Goal: Task Accomplishment & Management: Complete application form

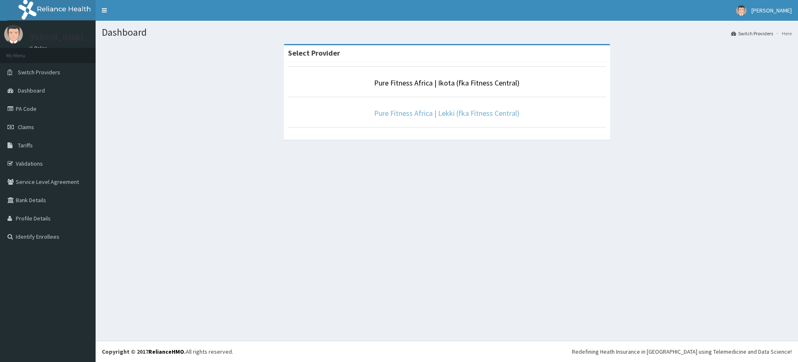
click at [440, 114] on link "Pure Fitness Africa | Lekki (fka Fitness Central)" at bounding box center [446, 113] width 145 height 10
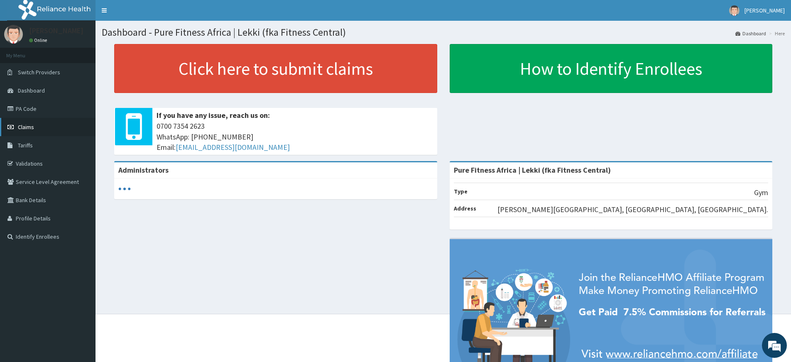
click at [4, 130] on link "Claims" at bounding box center [48, 127] width 96 height 18
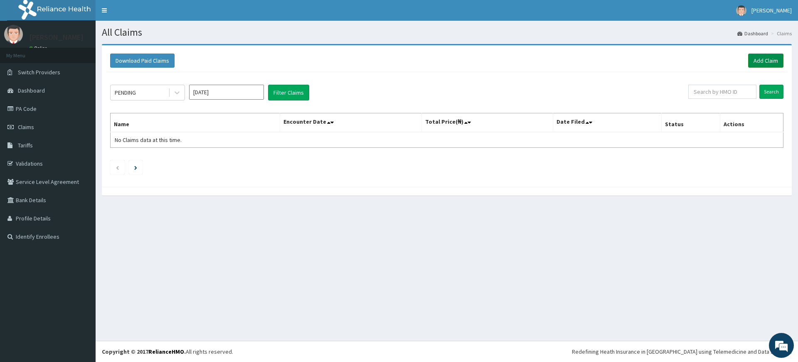
click at [754, 56] on link "Add Claim" at bounding box center [765, 61] width 35 height 14
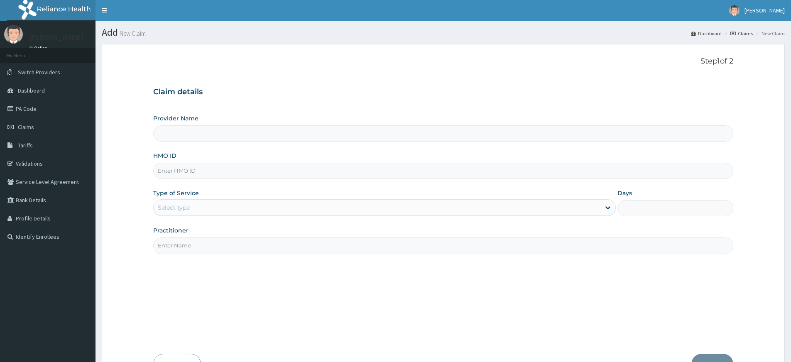
click at [172, 245] on input "Practitioner" at bounding box center [443, 246] width 580 height 16
type input "pure fitness africa"
type input "Pure Fitness Africa | Lekki (fka Fitness Central)"
type input "1"
click at [254, 172] on input "HMO ID" at bounding box center [443, 171] width 580 height 16
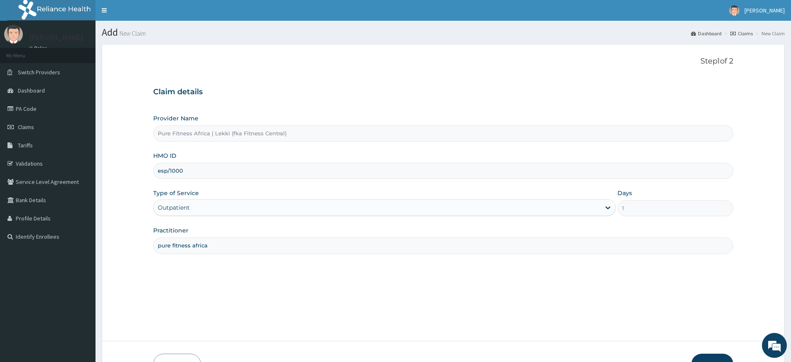
type input "esp/10006/a"
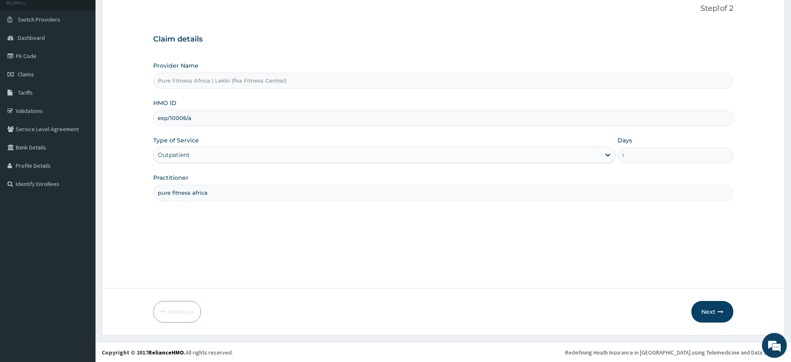
scroll to position [54, 0]
click at [710, 306] on button "Next" at bounding box center [713, 311] width 42 height 22
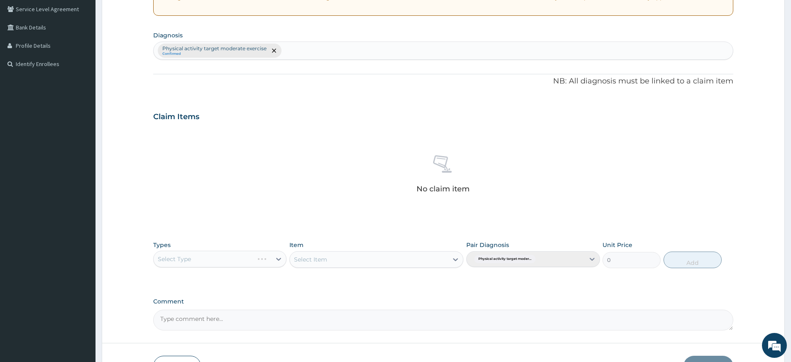
scroll to position [228, 0]
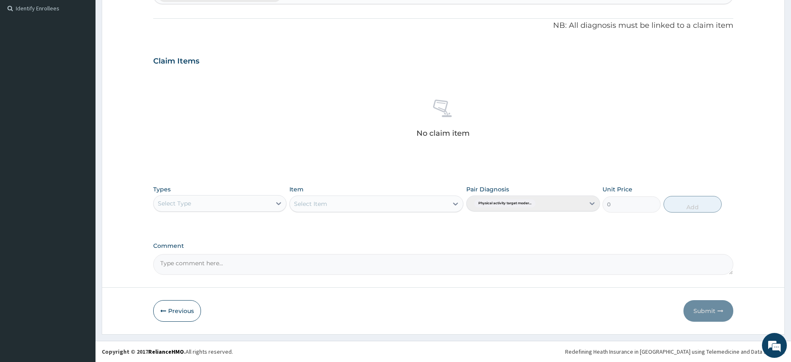
click at [219, 201] on div "Select Type" at bounding box center [213, 203] width 118 height 13
click at [176, 334] on div "Gym" at bounding box center [219, 330] width 133 height 15
click at [395, 210] on div "Select Item" at bounding box center [369, 203] width 158 height 13
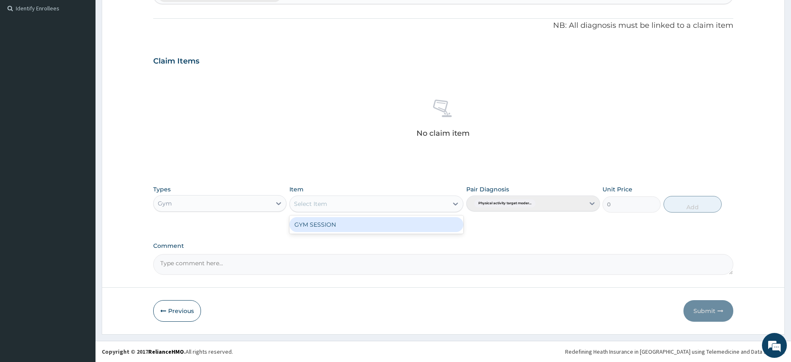
click at [392, 219] on div "GYM SESSION" at bounding box center [377, 224] width 174 height 15
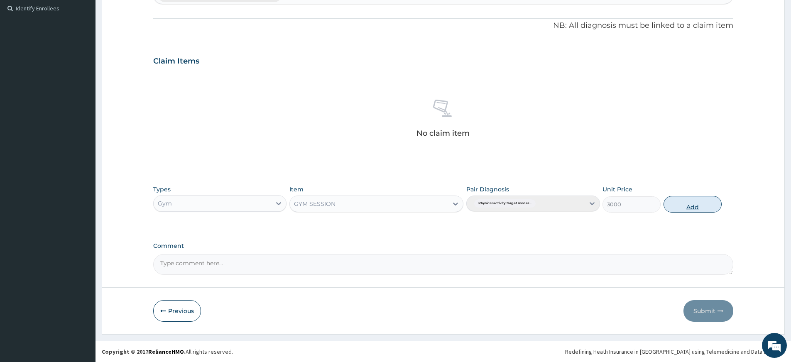
click at [678, 201] on button "Add" at bounding box center [693, 204] width 58 height 17
type input "0"
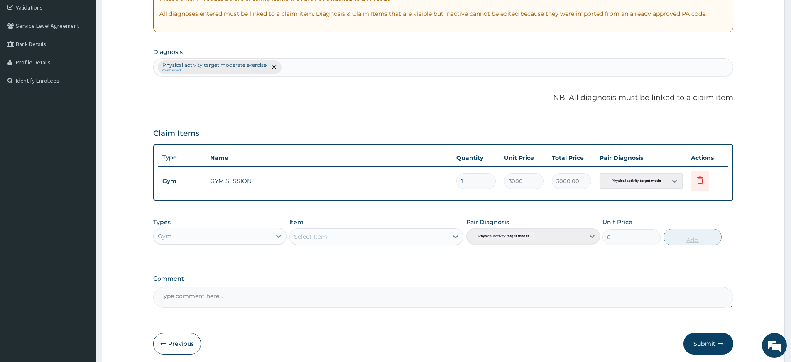
scroll to position [0, 0]
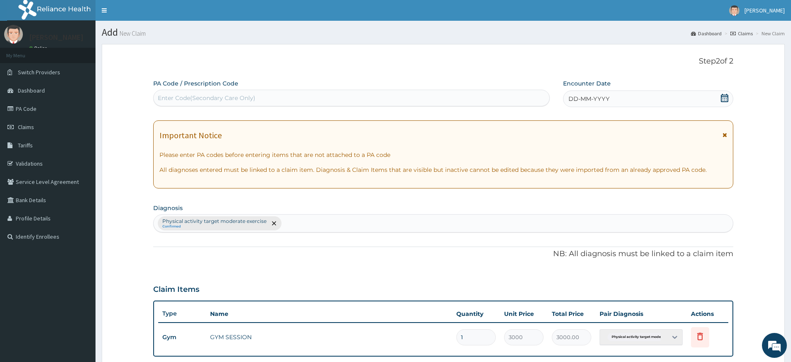
click at [638, 101] on div "DD-MM-YYYY" at bounding box center [648, 99] width 170 height 17
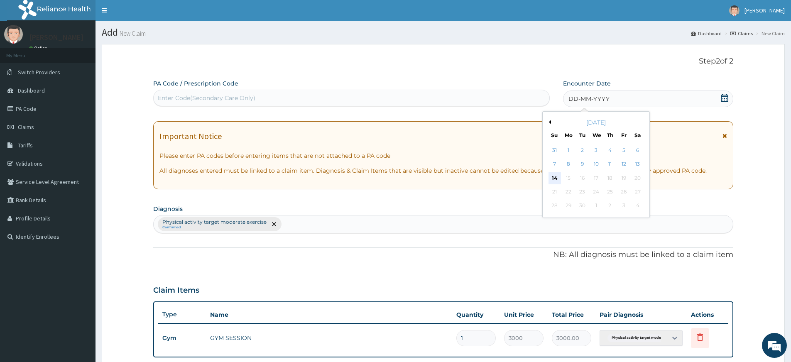
click at [553, 179] on div "14" at bounding box center [555, 178] width 12 height 12
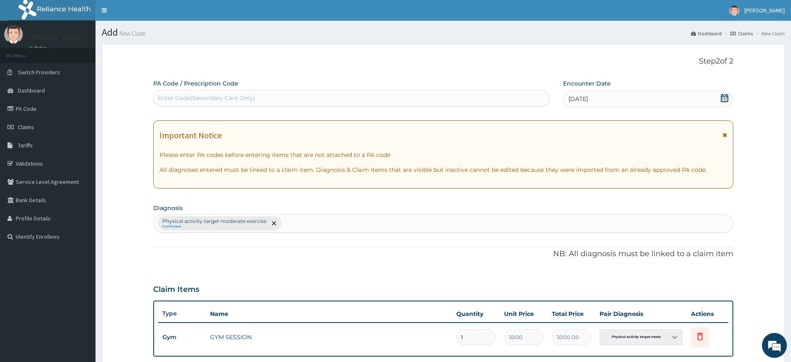
click at [434, 99] on div "Enter Code(Secondary Care Only)" at bounding box center [352, 97] width 396 height 13
type input "PA/FE02E9"
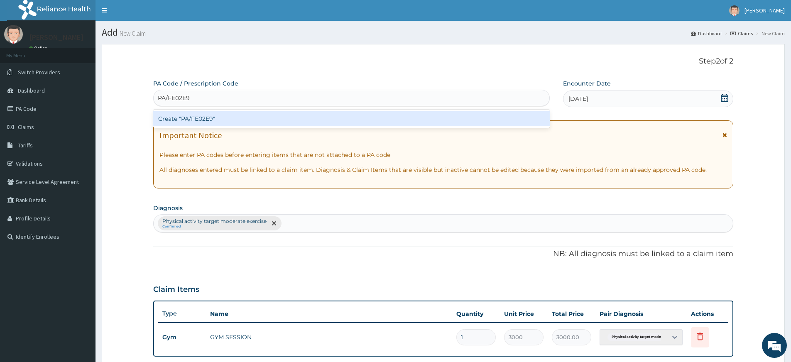
click at [531, 120] on div "Create "PA/FE02E9"" at bounding box center [351, 118] width 397 height 15
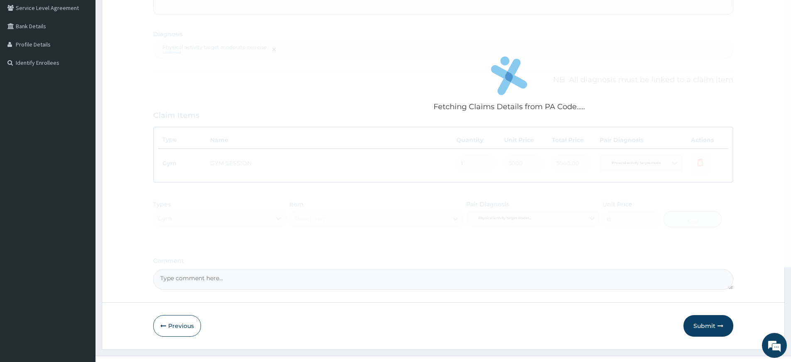
scroll to position [189, 0]
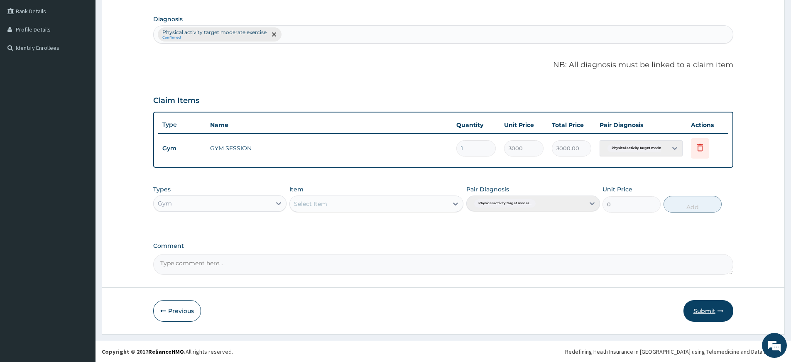
click at [712, 312] on button "Submit" at bounding box center [709, 311] width 50 height 22
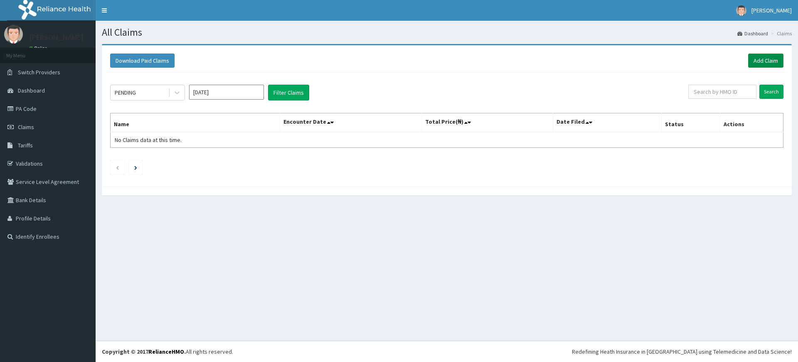
click at [775, 62] on link "Add Claim" at bounding box center [765, 61] width 35 height 14
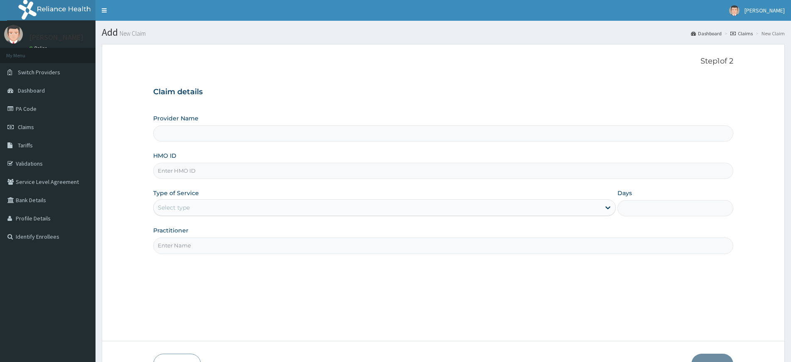
click at [197, 253] on input "Practitioner" at bounding box center [443, 246] width 580 height 16
type input "pure fitness africa"
type input "Pure Fitness Africa | Lekki (fka Fitness Central)"
type input "1"
click at [203, 173] on input "HMO ID" at bounding box center [443, 171] width 580 height 16
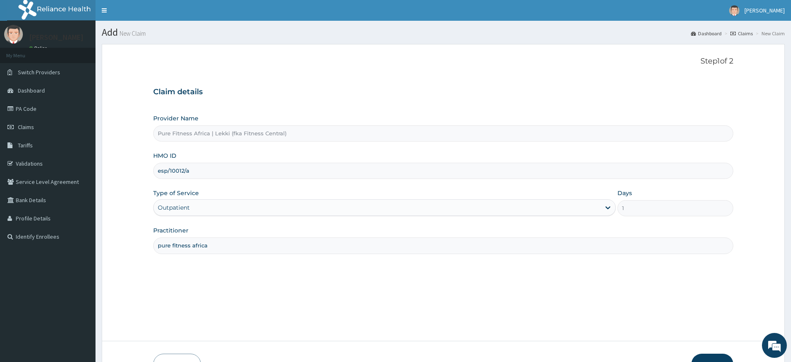
type input "ESP/10012/A"
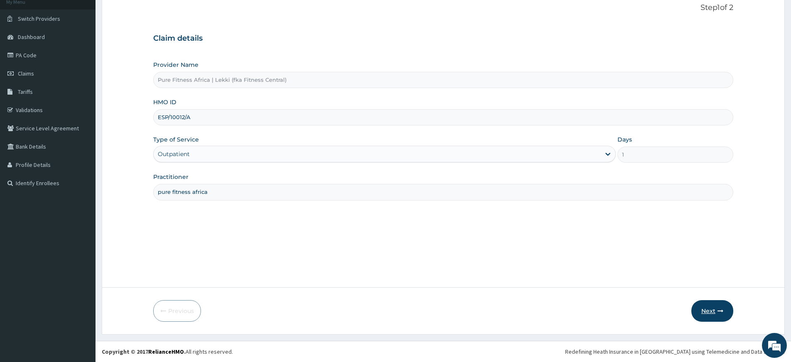
click at [721, 313] on icon "button" at bounding box center [721, 311] width 6 height 6
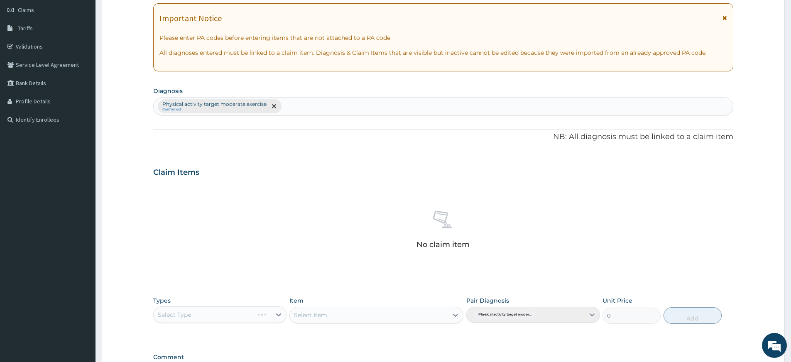
scroll to position [228, 0]
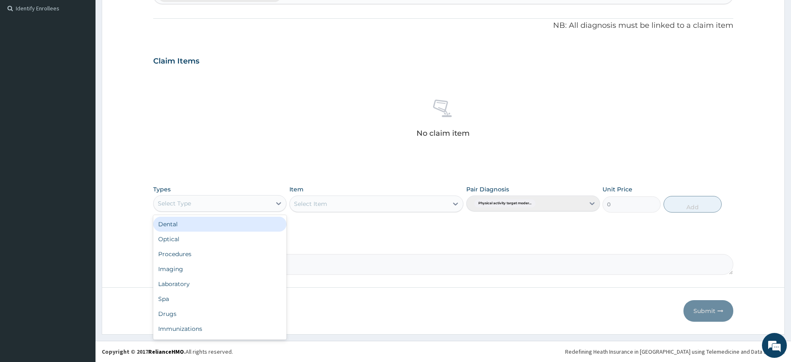
click at [190, 202] on div "Select Type" at bounding box center [174, 203] width 33 height 8
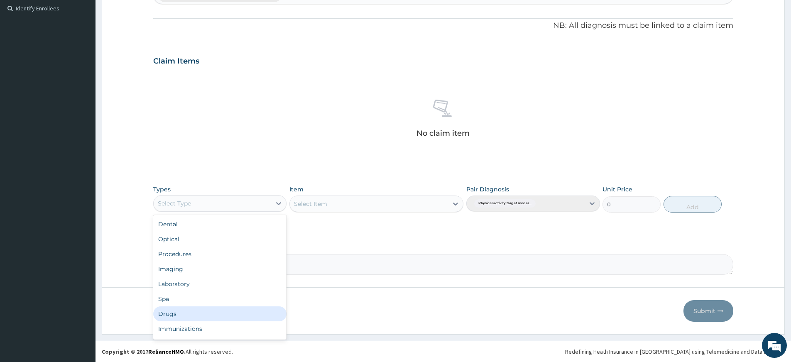
scroll to position [28, 0]
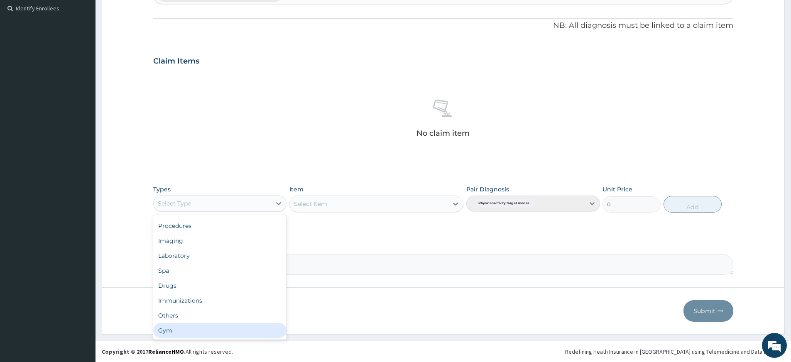
click at [228, 333] on div "Gym" at bounding box center [219, 330] width 133 height 15
click at [358, 208] on div "Select Item" at bounding box center [377, 204] width 174 height 17
click at [358, 209] on div "Select Item" at bounding box center [369, 203] width 158 height 13
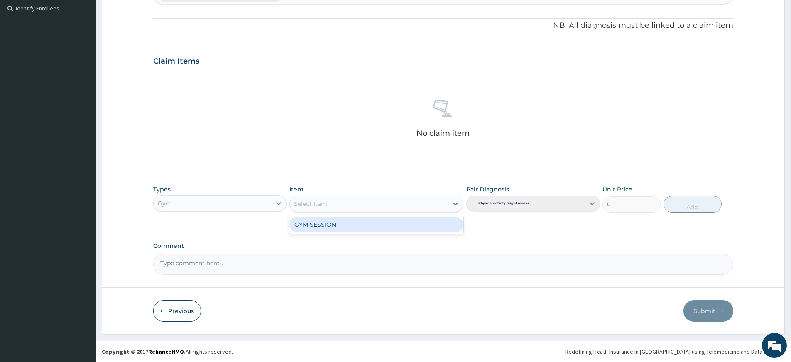
click at [357, 219] on div "GYM SESSION" at bounding box center [377, 224] width 174 height 15
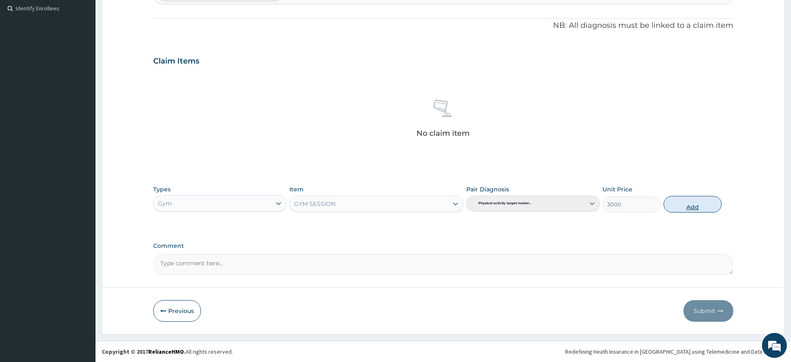
click at [702, 204] on button "Add" at bounding box center [693, 204] width 58 height 17
type input "0"
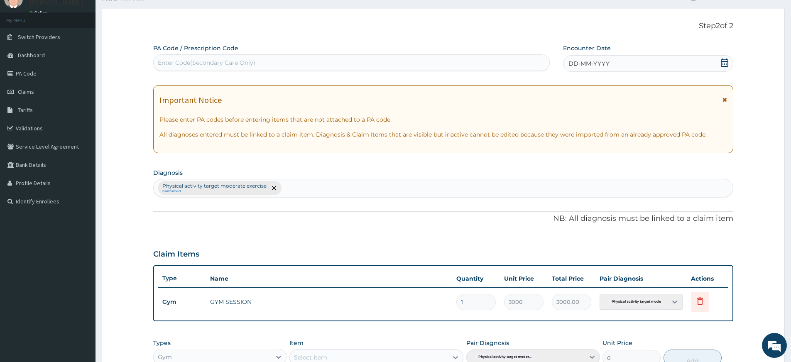
scroll to position [0, 0]
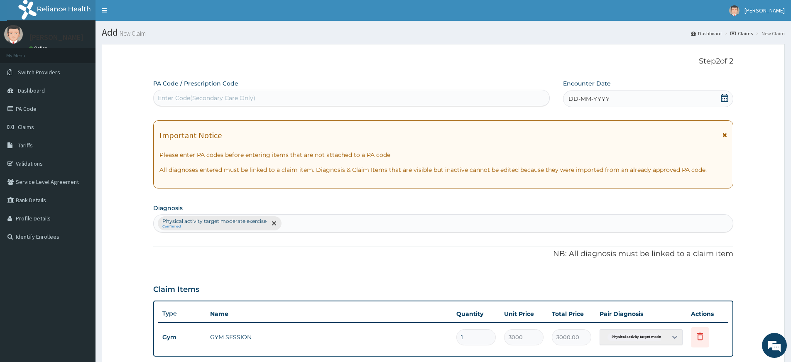
click at [604, 96] on span "DD-MM-YYYY" at bounding box center [589, 99] width 41 height 8
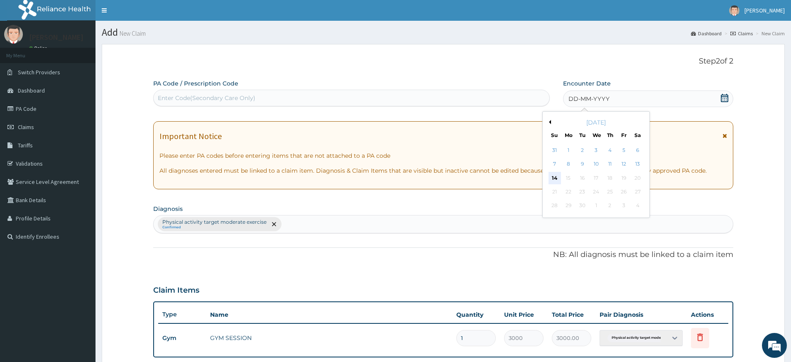
click at [554, 178] on div "14" at bounding box center [555, 178] width 12 height 12
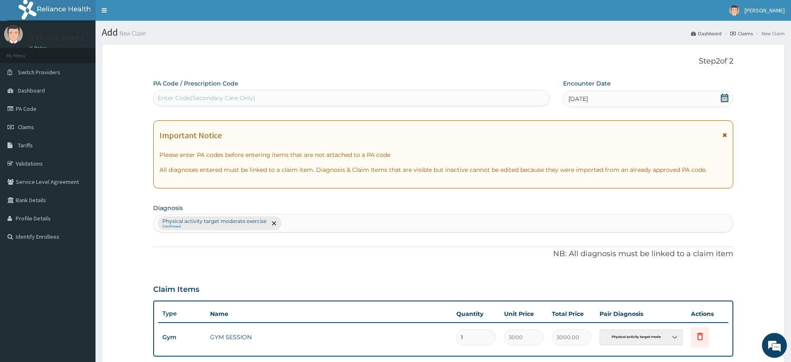
click at [488, 98] on div "Enter Code(Secondary Care Only)" at bounding box center [352, 97] width 396 height 13
type input "PA/BDB112"
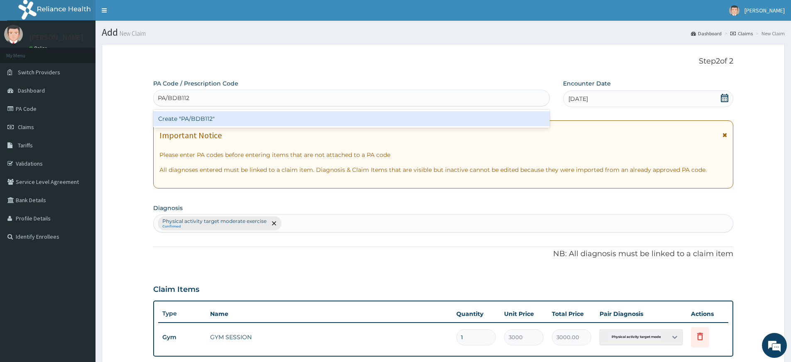
click at [481, 120] on div "Create "PA/BDB112"" at bounding box center [351, 118] width 397 height 15
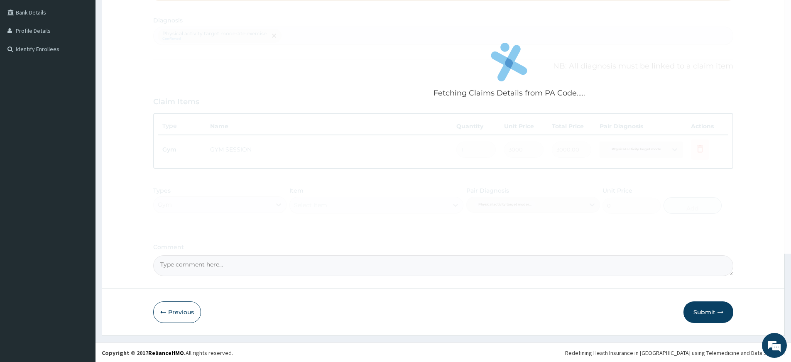
scroll to position [189, 0]
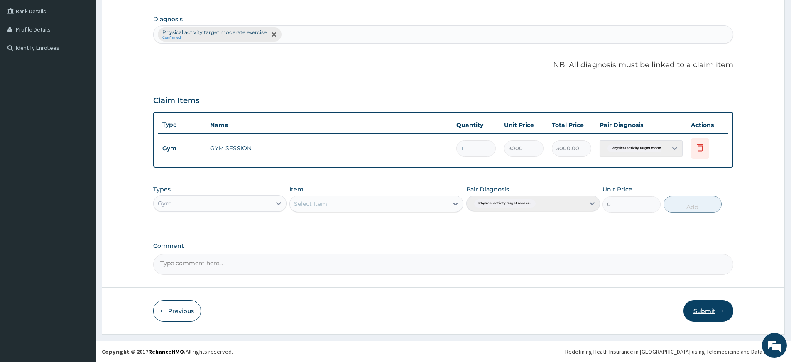
click at [719, 318] on button "Submit" at bounding box center [709, 311] width 50 height 22
